Goal: Task Accomplishment & Management: Use online tool/utility

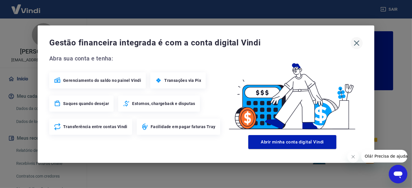
click at [355, 41] on icon "button" at bounding box center [357, 43] width 6 height 6
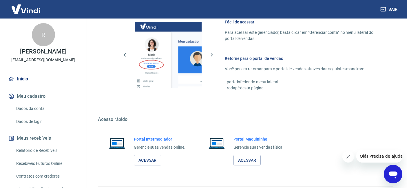
scroll to position [334, 0]
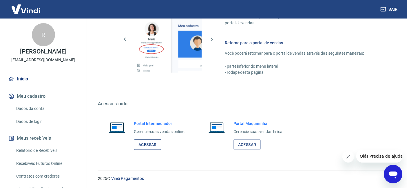
click at [148, 142] on link "Acessar" at bounding box center [148, 145] width 28 height 11
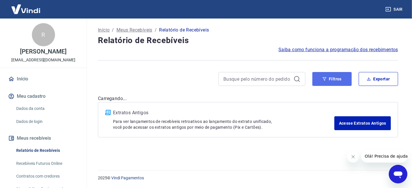
click at [344, 77] on button "Filtros" at bounding box center [331, 79] width 39 height 14
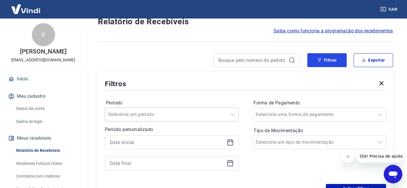
scroll to position [32, 0]
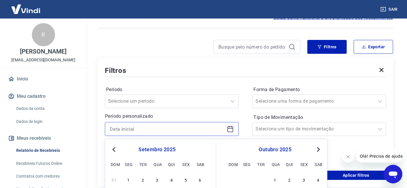
click at [134, 127] on input at bounding box center [167, 129] width 115 height 9
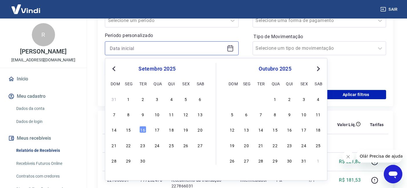
scroll to position [129, 0]
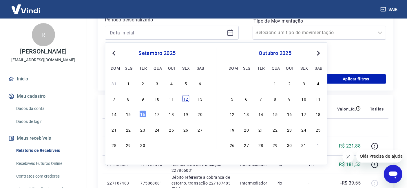
click at [184, 98] on div "12" at bounding box center [185, 98] width 7 height 7
type input "[DATE]"
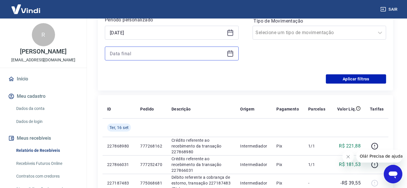
click at [142, 56] on input at bounding box center [167, 53] width 115 height 9
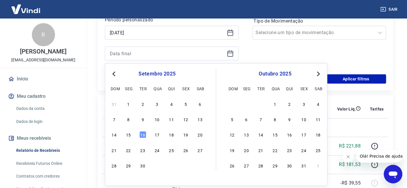
click at [127, 135] on div "15" at bounding box center [128, 134] width 7 height 7
type input "[DATE]"
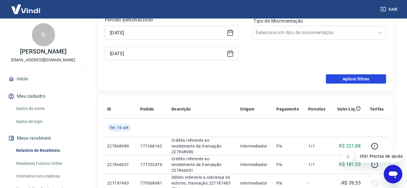
click at [348, 76] on button "Aplicar filtros" at bounding box center [356, 78] width 60 height 9
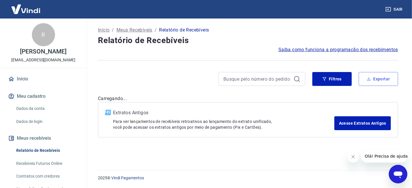
click at [380, 78] on button "Exportar" at bounding box center [377, 79] width 39 height 14
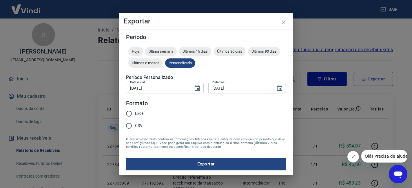
type input "[DATE]"
click at [133, 114] on input "Excel" at bounding box center [129, 114] width 12 height 12
radio input "true"
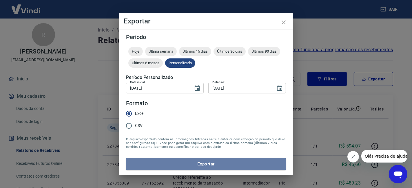
click at [155, 163] on button "Exportar" at bounding box center [206, 164] width 160 height 12
